Goal: Task Accomplishment & Management: Manage account settings

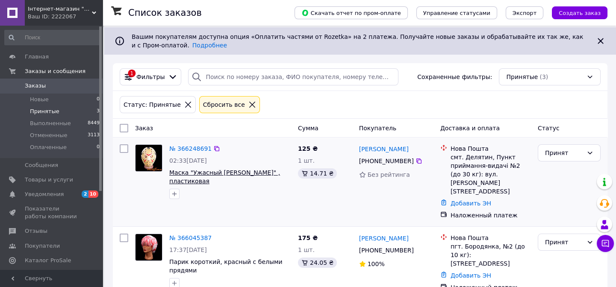
scroll to position [9, 0]
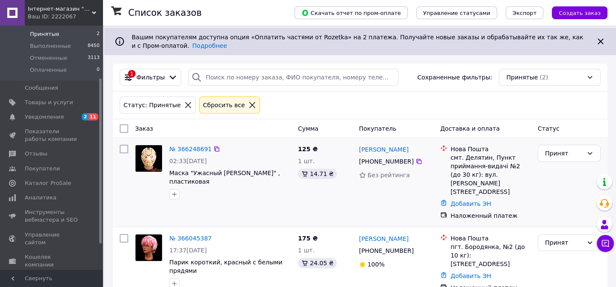
scroll to position [9, 0]
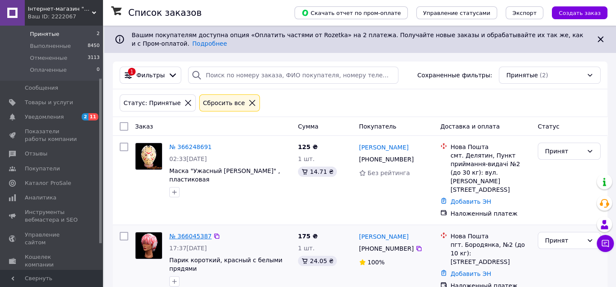
click at [178, 233] on link "№ 366045387" at bounding box center [190, 236] width 42 height 7
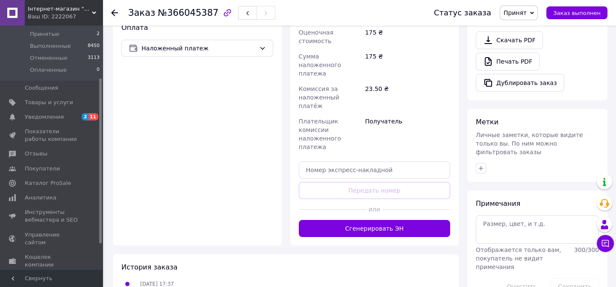
scroll to position [311, 0]
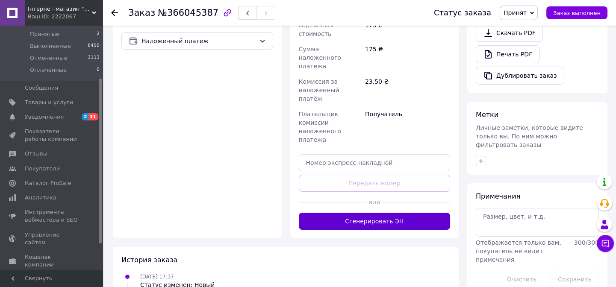
click at [341, 213] on button "Сгенерировать ЭН" at bounding box center [375, 221] width 152 height 17
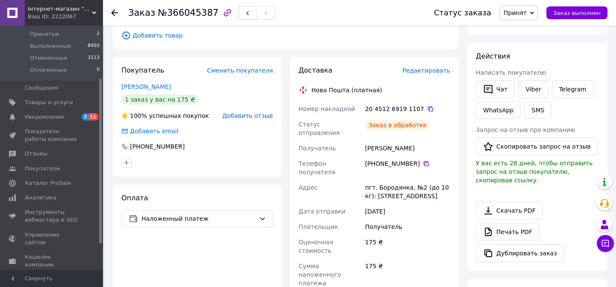
scroll to position [116, 0]
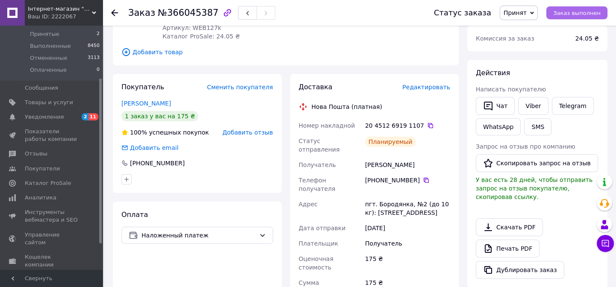
click at [568, 12] on span "Заказ выполнен" at bounding box center [576, 13] width 47 height 6
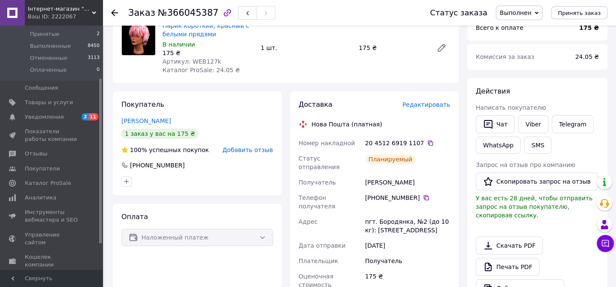
scroll to position [0, 0]
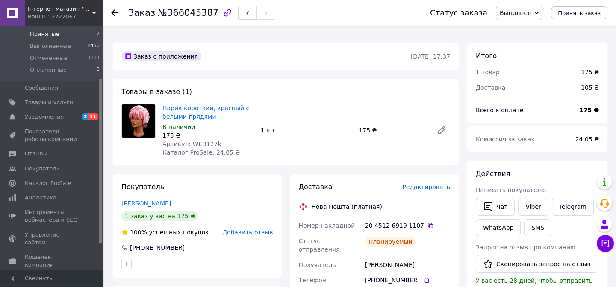
click at [50, 34] on span "Принятые" at bounding box center [45, 34] width 30 height 8
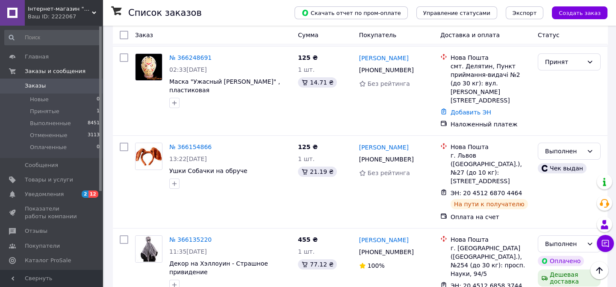
scroll to position [155, 0]
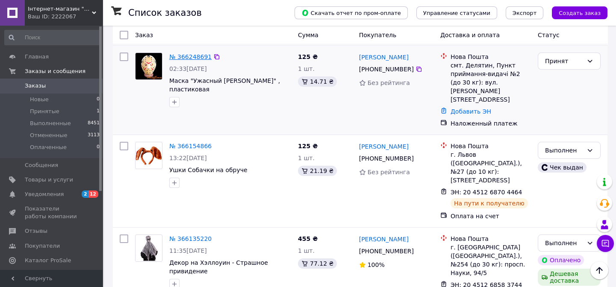
click at [195, 53] on link "№ 366248691" at bounding box center [190, 56] width 42 height 7
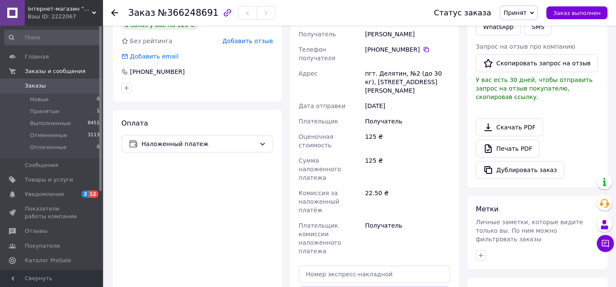
scroll to position [233, 0]
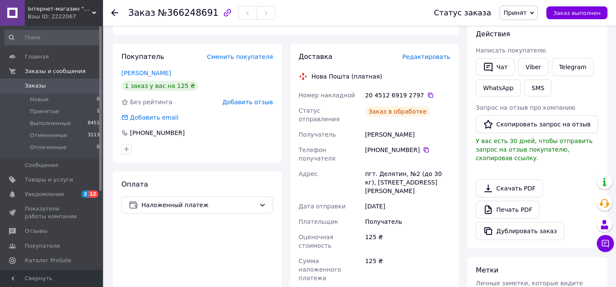
scroll to position [116, 0]
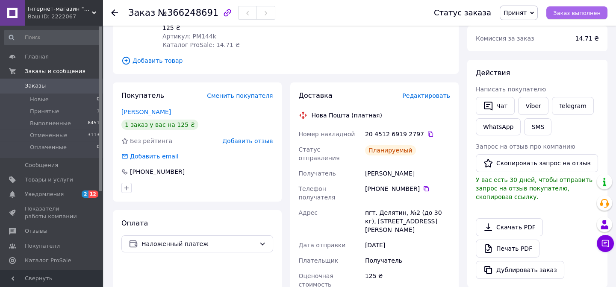
drag, startPoint x: 578, startPoint y: 17, endPoint x: 572, endPoint y: 19, distance: 6.0
click at [577, 16] on button "Заказ выполнен" at bounding box center [576, 12] width 61 height 13
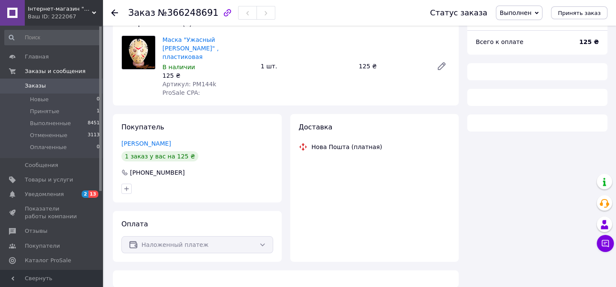
scroll to position [112, 0]
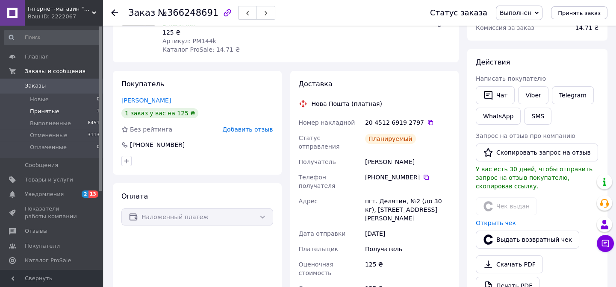
click at [33, 109] on span "Принятые" at bounding box center [45, 112] width 30 height 8
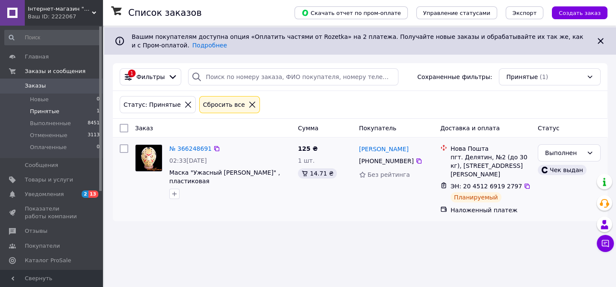
scroll to position [9, 0]
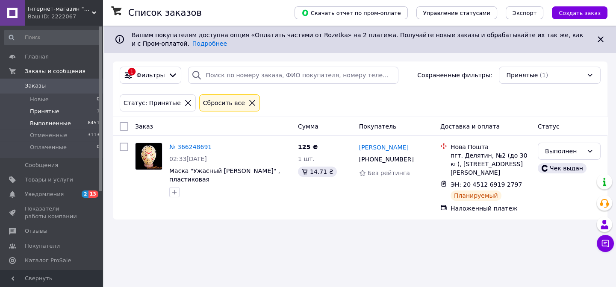
click at [32, 123] on span "Выполненные" at bounding box center [50, 124] width 41 height 8
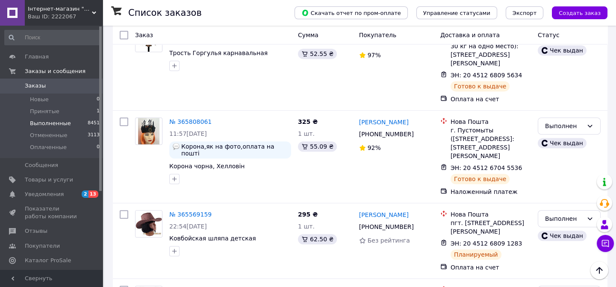
scroll to position [855, 0]
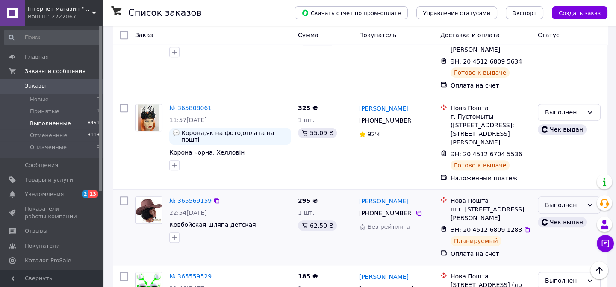
click at [564, 201] on div "Выполнен" at bounding box center [564, 205] width 38 height 9
click at [555, 153] on li "Отменен" at bounding box center [569, 152] width 62 height 15
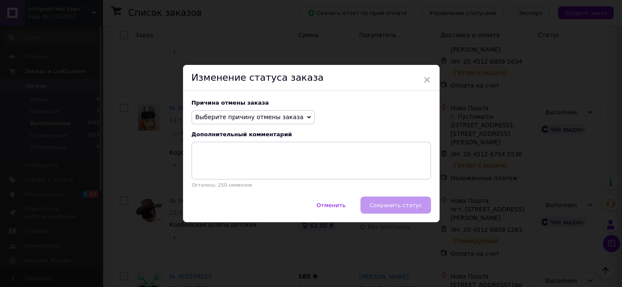
click at [201, 120] on span "Выберите причину отмены заказа" at bounding box center [249, 117] width 108 height 7
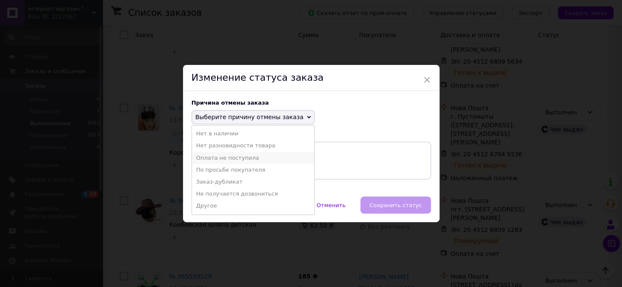
click at [222, 158] on li "Оплата не поступила" at bounding box center [253, 158] width 122 height 12
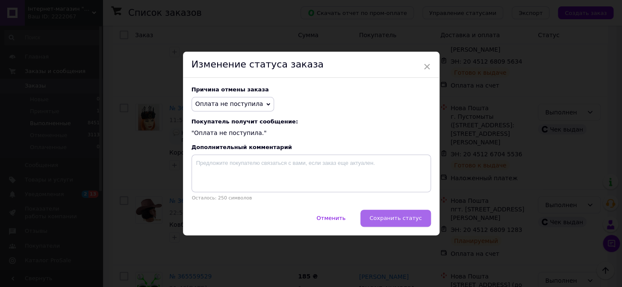
click at [390, 220] on span "Сохранить статус" at bounding box center [395, 218] width 52 height 6
